Goal: Task Accomplishment & Management: Complete application form

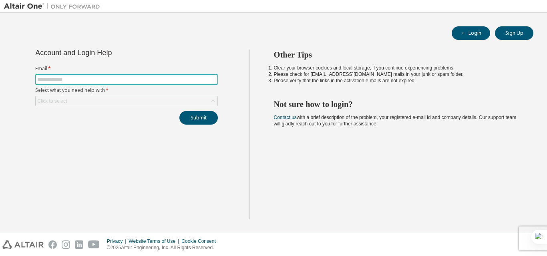
click at [69, 80] on input "text" at bounding box center [126, 79] width 178 height 6
type input "**********"
click at [76, 102] on div "Click to select" at bounding box center [127, 101] width 182 height 10
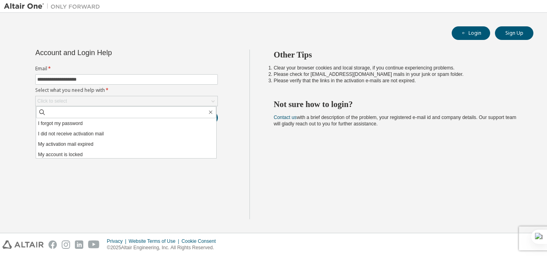
click at [0, 77] on div "**********" at bounding box center [273, 123] width 547 height 220
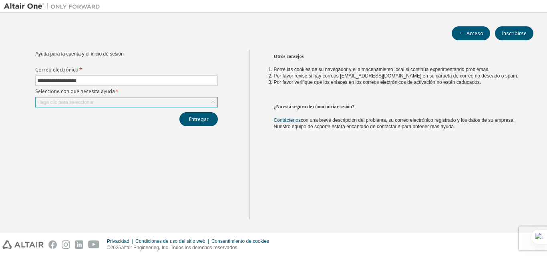
click at [79, 105] on font "Haga clic para seleccionar" at bounding box center [65, 103] width 56 height 6
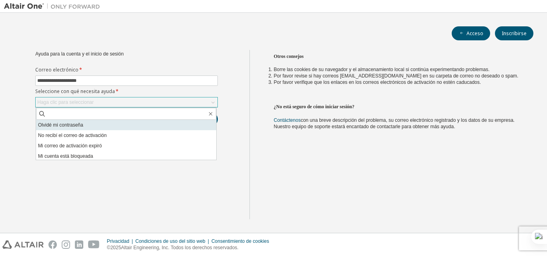
click at [83, 127] on font "Olvidé mi contraseña" at bounding box center [60, 125] width 45 height 6
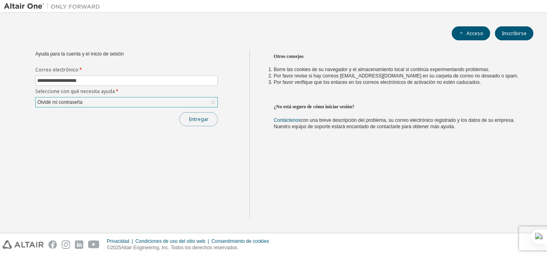
click at [190, 124] on button "Entregar" at bounding box center [198, 119] width 38 height 14
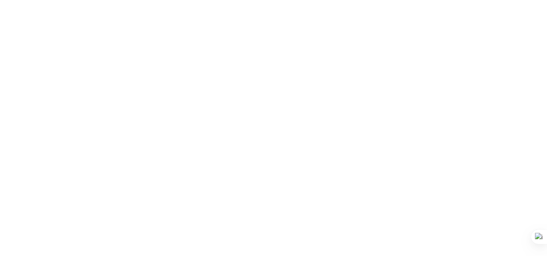
click at [290, 256] on html "Texto original Valora esta traducción Tu opinión servirá para ayudar a mejorar …" at bounding box center [273, 128] width 547 height 256
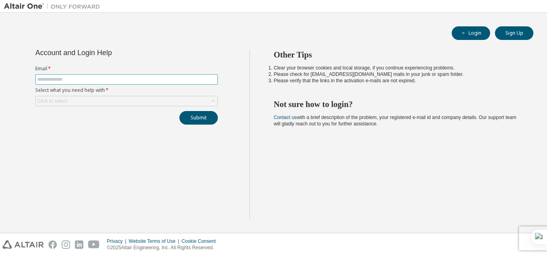
click at [66, 80] on input "text" at bounding box center [126, 79] width 178 height 6
type input "**********"
click at [57, 98] on div "Click to select" at bounding box center [52, 101] width 30 height 6
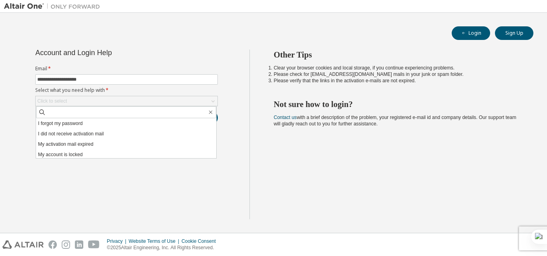
click at [58, 124] on li "I forgot my password" at bounding box center [126, 123] width 180 height 10
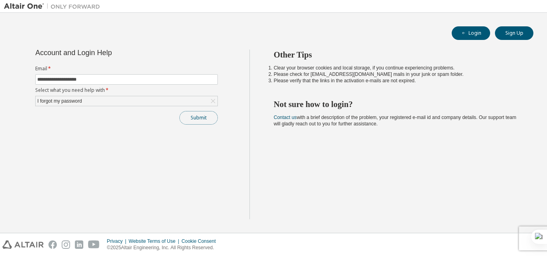
click at [214, 122] on button "Submit" at bounding box center [198, 118] width 38 height 14
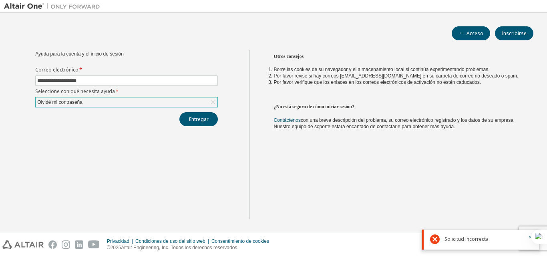
click at [107, 100] on div "Olvidé mi contraseña" at bounding box center [127, 103] width 182 height 10
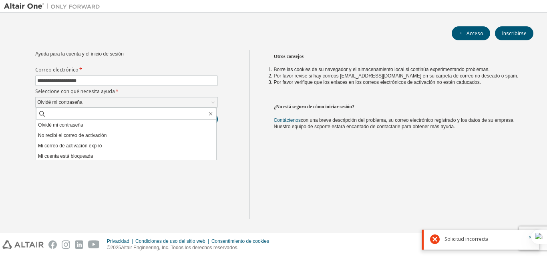
click at [0, 60] on div "**********" at bounding box center [273, 123] width 547 height 220
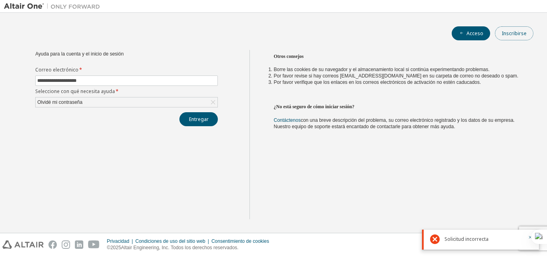
click at [518, 35] on font "Inscribirse" at bounding box center [513, 33] width 25 height 7
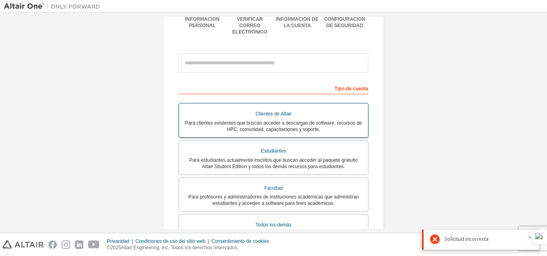
scroll to position [80, 0]
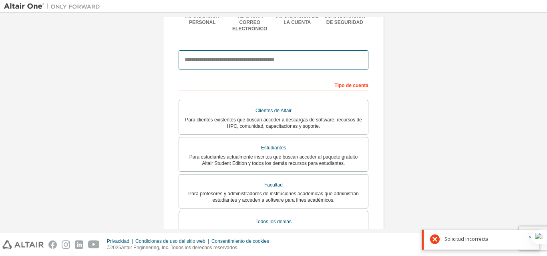
click at [204, 54] on input "email" at bounding box center [273, 59] width 190 height 19
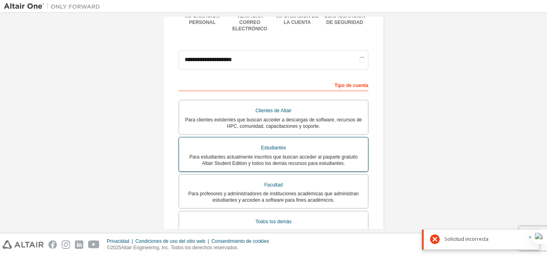
click at [279, 145] on font "Estudiantes" at bounding box center [273, 148] width 25 height 6
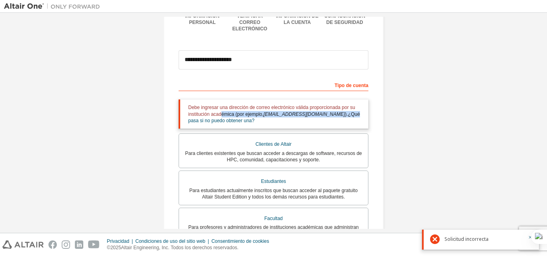
drag, startPoint x: 228, startPoint y: 105, endPoint x: 377, endPoint y: 108, distance: 148.5
click at [377, 108] on div "**********" at bounding box center [273, 173] width 220 height 455
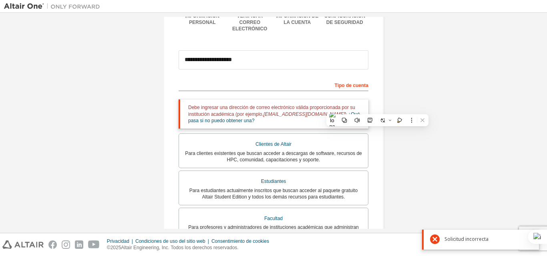
click at [415, 92] on div "**********" at bounding box center [273, 174] width 539 height 474
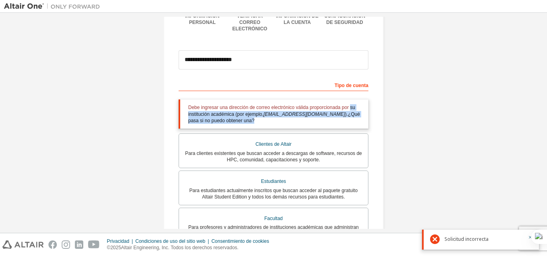
drag, startPoint x: 260, startPoint y: 116, endPoint x: 105, endPoint y: 110, distance: 155.0
click at [180, 111] on div "Debe ingresar una dirección de correo electrónico válida proporcionada por su i…" at bounding box center [273, 114] width 190 height 29
click at [66, 110] on div "**********" at bounding box center [273, 174] width 539 height 474
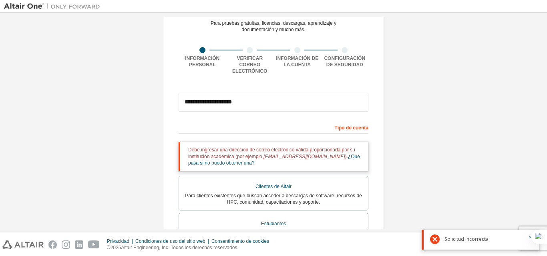
scroll to position [0, 0]
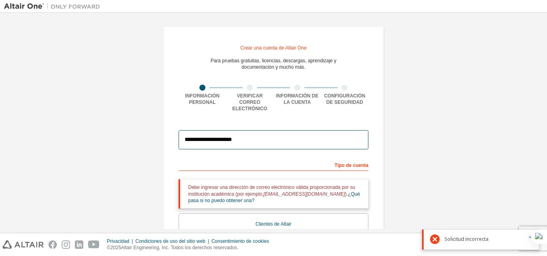
drag, startPoint x: 250, startPoint y: 133, endPoint x: 107, endPoint y: 135, distance: 143.3
click at [110, 133] on div "**********" at bounding box center [273, 254] width 539 height 474
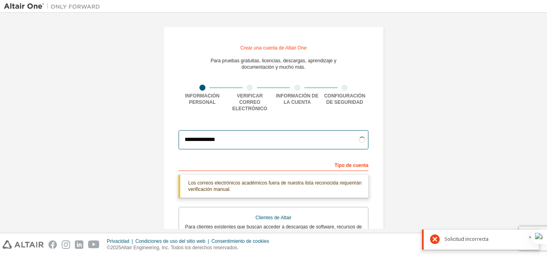
type input "**********"
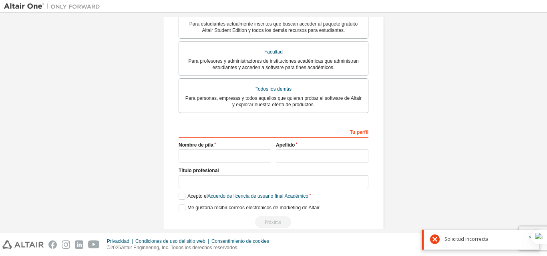
scroll to position [160, 0]
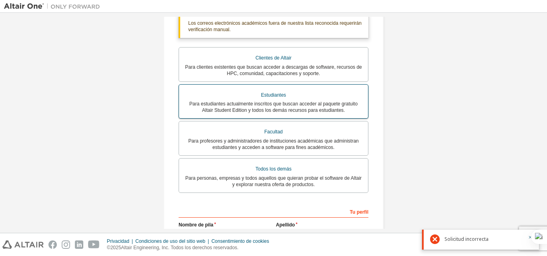
click at [278, 92] on font "Estudiantes" at bounding box center [273, 95] width 25 height 6
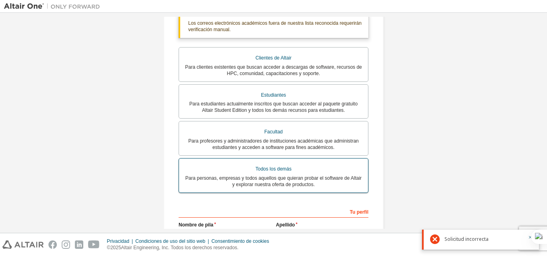
scroll to position [247, 0]
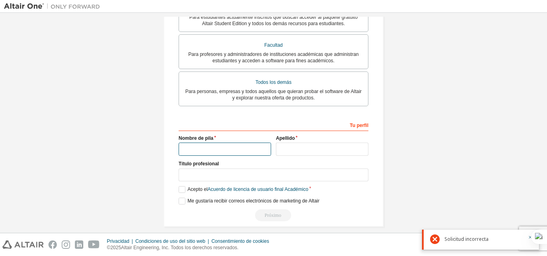
click at [202, 145] on input "text" at bounding box center [224, 149] width 92 height 13
type input "****"
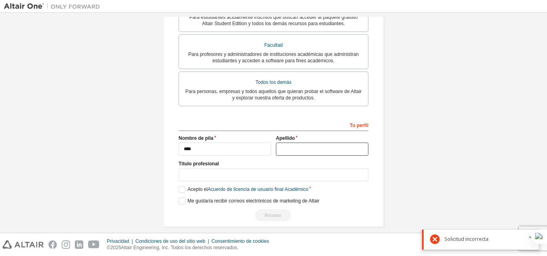
click at [276, 143] on input "text" at bounding box center [322, 149] width 92 height 13
type input "****"
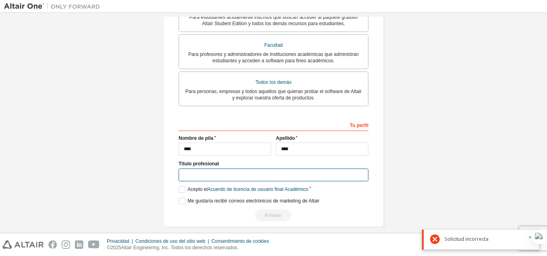
click at [188, 170] on input "text" at bounding box center [273, 175] width 190 height 13
type input "*"
type input "*********"
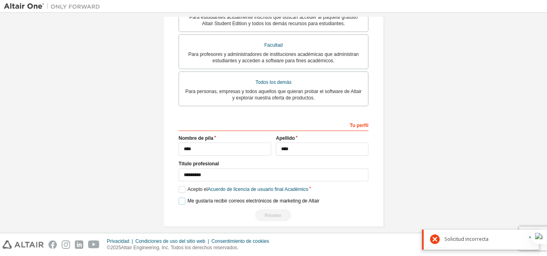
click at [187, 198] on font "Me gustaría recibir correos electrónicos de marketing de Altair" at bounding box center [253, 201] width 132 height 6
click at [180, 186] on label "Acepto el Acuerdo de licencia de usuario final Académico" at bounding box center [243, 189] width 130 height 7
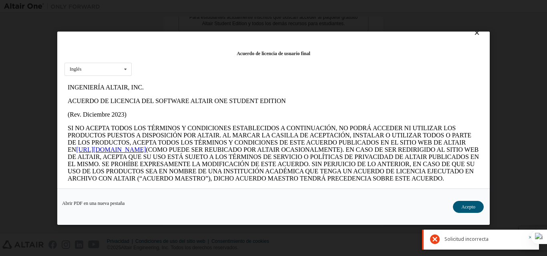
scroll to position [26, 0]
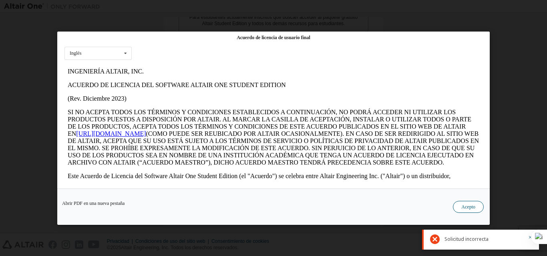
click at [455, 208] on button "Acepto" at bounding box center [468, 207] width 31 height 12
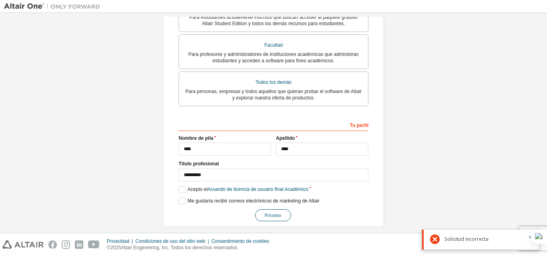
click at [270, 213] on font "Próximo" at bounding box center [272, 216] width 16 height 6
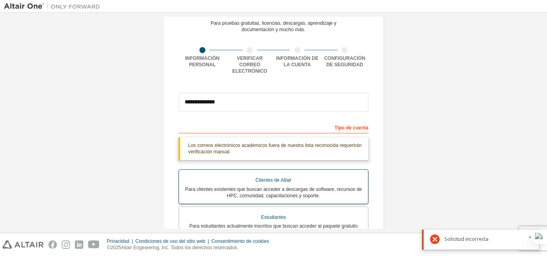
scroll to position [0, 0]
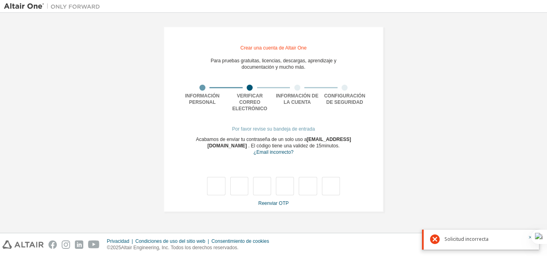
type input "*"
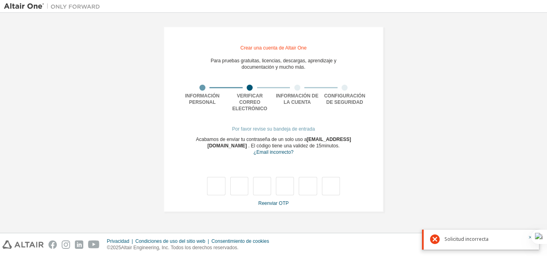
type input "*"
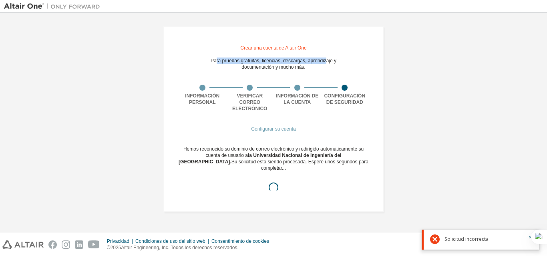
drag, startPoint x: 214, startPoint y: 62, endPoint x: 337, endPoint y: 61, distance: 123.2
click at [330, 61] on font "Para pruebas gratuitas, licencias, descargas, aprendizaje y" at bounding box center [273, 61] width 126 height 6
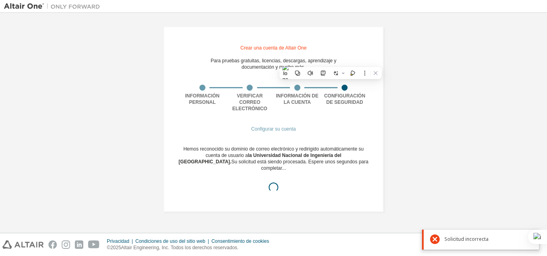
click at [409, 64] on div "Crear una cuenta de Altair One Para pruebas gratuitas, licencias, descargas, ap…" at bounding box center [273, 119] width 539 height 205
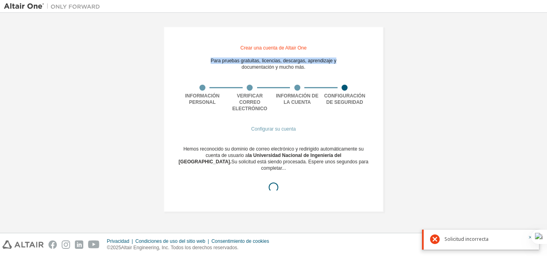
drag, startPoint x: 208, startPoint y: 60, endPoint x: 341, endPoint y: 60, distance: 132.8
click at [341, 60] on div "Crear una cuenta de Altair One Para pruebas gratuitas, licencias, descargas, ap…" at bounding box center [273, 119] width 220 height 186
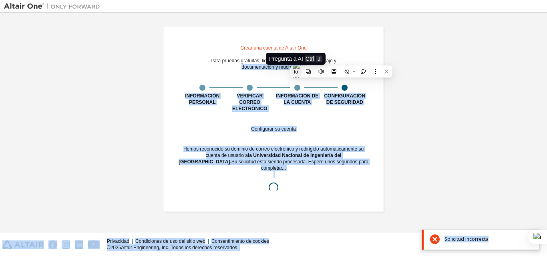
drag, startPoint x: 239, startPoint y: 67, endPoint x: 294, endPoint y: 67, distance: 54.8
click at [294, 67] on html "Crear una cuenta de Altair One Para pruebas gratuitas, licencias, descargas, ap…" at bounding box center [273, 128] width 547 height 256
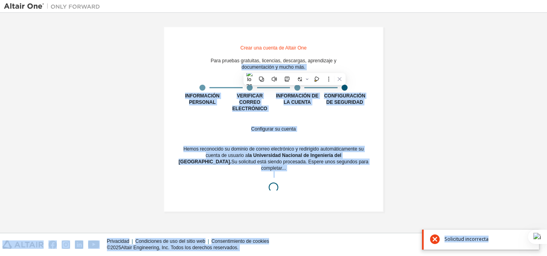
click at [411, 40] on div "Crear una cuenta de Altair One Para pruebas gratuitas, licencias, descargas, ap…" at bounding box center [273, 119] width 539 height 205
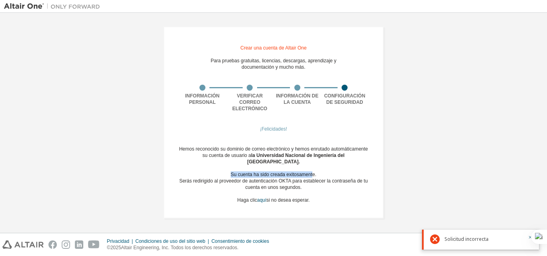
drag, startPoint x: 228, startPoint y: 168, endPoint x: 246, endPoint y: 182, distance: 23.1
click at [314, 172] on font "Su cuenta ha sido creada exitosamente." at bounding box center [273, 175] width 86 height 6
click at [298, 156] on div "Hemos reconocido su dominio de correo electrónico y hemos enrutado automáticame…" at bounding box center [273, 175] width 190 height 58
drag, startPoint x: 250, startPoint y: 183, endPoint x: 342, endPoint y: 183, distance: 92.0
click at [342, 183] on div "Serás redirigido al proveedor de autenticación OKTA para establecer la contrase…" at bounding box center [273, 184] width 190 height 13
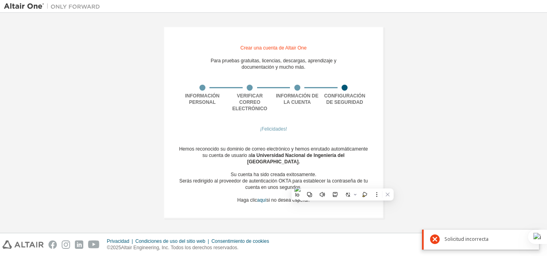
click at [219, 204] on div "¡Felicidades! Hemos reconocido su dominio de correo electrónico y hemos enrutad…" at bounding box center [273, 169] width 190 height 87
